Goal: Transaction & Acquisition: Purchase product/service

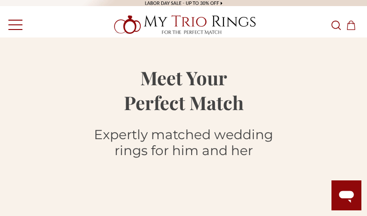
click at [336, 24] on icon "Search Search" at bounding box center [335, 25] width 9 height 9
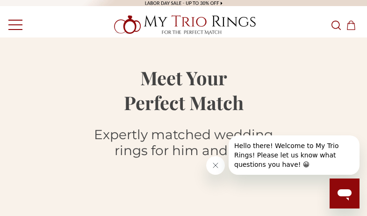
click at [336, 24] on icon "Search Search" at bounding box center [335, 25] width 9 height 9
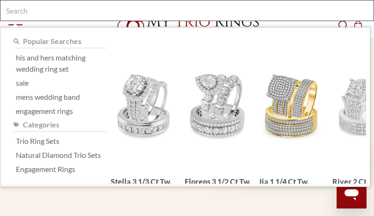
type input "h"
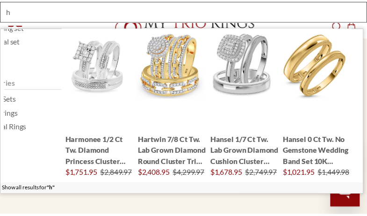
scroll to position [7, 0]
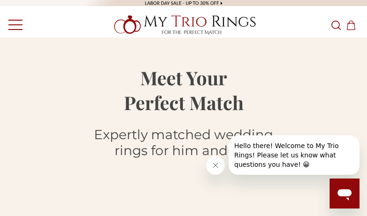
click at [336, 24] on icon "Search Search" at bounding box center [335, 25] width 9 height 9
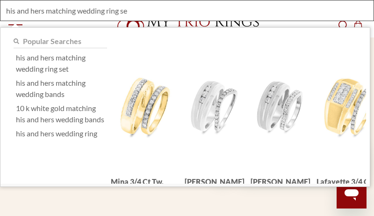
type input "his and hers matching wedding ring set"
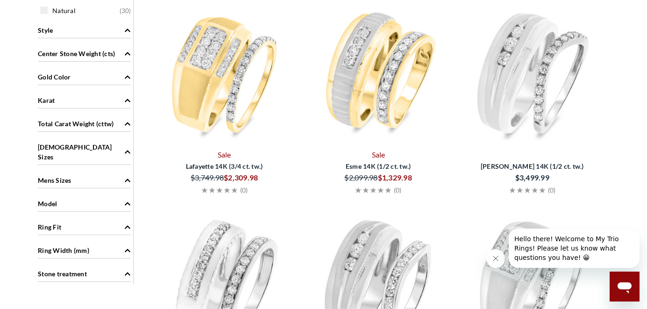
scroll to position [173, 0]
